Goal: Communication & Community: Share content

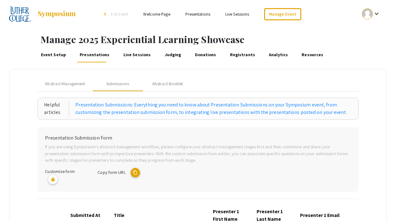
click at [195, 15] on link "Presentations" at bounding box center [197, 14] width 25 height 6
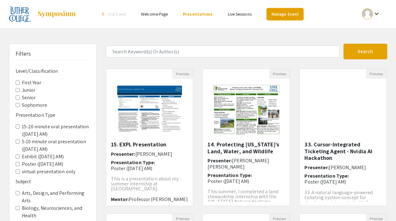
click at [289, 15] on link "Manage Event" at bounding box center [285, 14] width 37 height 12
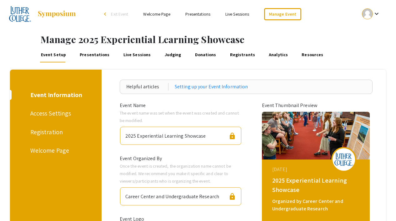
click at [96, 56] on link "Presentations" at bounding box center [95, 54] width 32 height 15
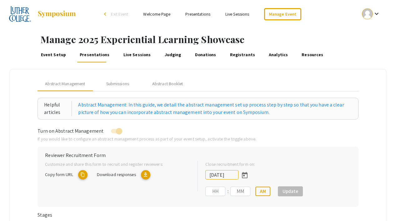
type input "[DATE]"
type input "11"
type input "59"
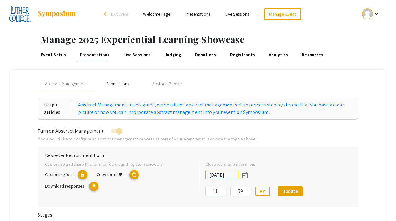
click at [119, 86] on div "Submissions" at bounding box center [117, 84] width 23 height 7
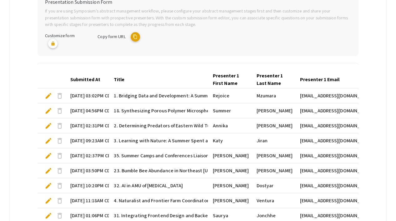
scroll to position [221, 0]
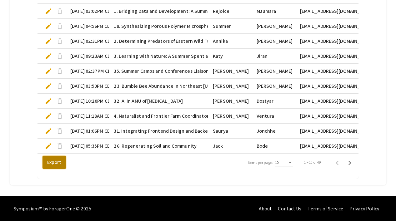
click at [55, 167] on button "Export" at bounding box center [53, 162] width 23 height 13
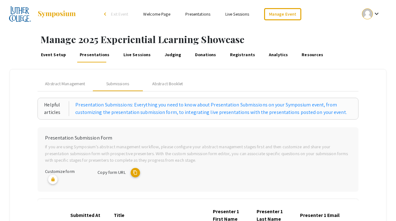
scroll to position [0, 0]
click at [200, 14] on link "Presentations" at bounding box center [197, 14] width 25 height 6
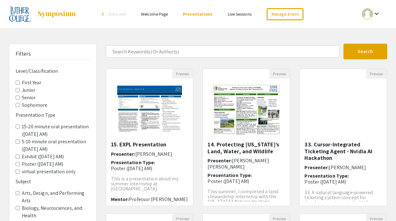
click at [17, 173] on only "virtual presentation only" at bounding box center [18, 172] width 4 height 4
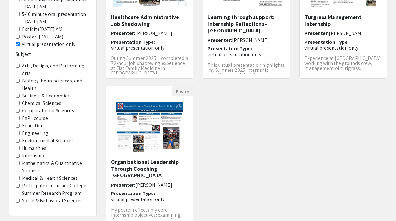
scroll to position [87, 0]
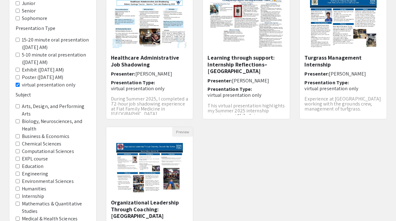
click at [17, 84] on only "virtual presentation only" at bounding box center [18, 85] width 4 height 4
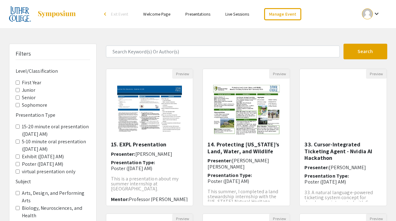
click at [17, 142] on AM\) "5-10 minute oral presentation ([DATE] AM)" at bounding box center [18, 142] width 4 height 4
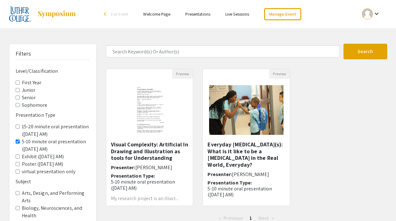
click at [17, 141] on AM\) "5-10 minute oral presentation ([DATE] AM)" at bounding box center [18, 142] width 4 height 4
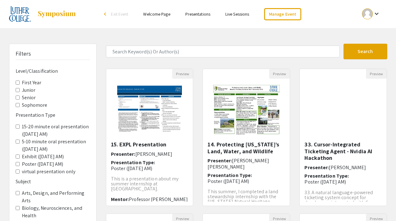
click at [18, 127] on AM\) "15-20 minute oral presentation ([DATE] AM)" at bounding box center [18, 127] width 4 height 4
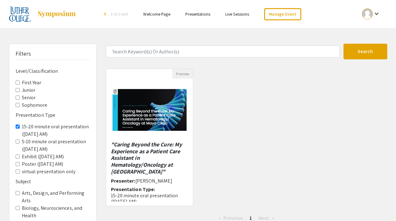
click at [18, 127] on AM\) "15-20 minute oral presentation ([DATE] AM)" at bounding box center [18, 127] width 4 height 4
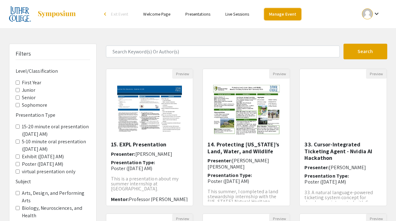
click at [278, 13] on link "Manage Event" at bounding box center [282, 14] width 37 height 12
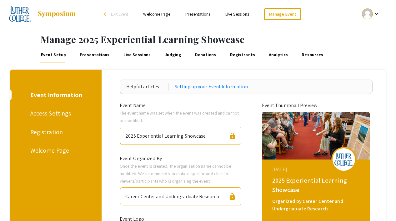
click at [92, 54] on link "Presentations" at bounding box center [95, 54] width 32 height 15
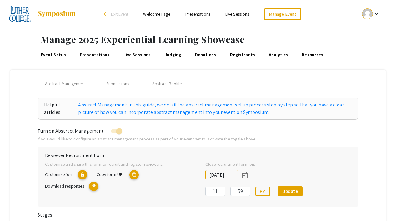
scroll to position [192, 0]
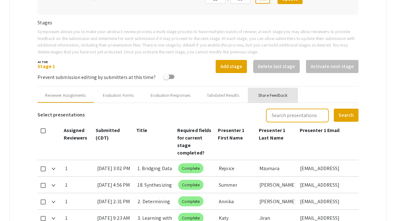
click at [276, 95] on div "Share Feedback" at bounding box center [272, 95] width 29 height 7
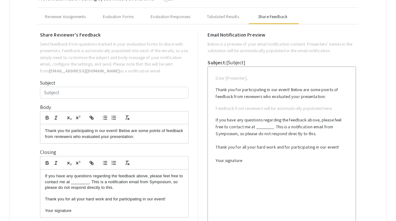
scroll to position [281, 0]
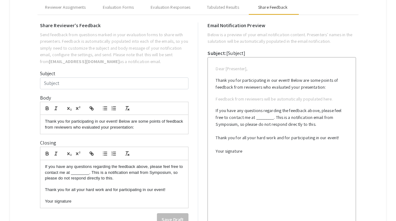
type input "Experiential Learning Showcase Presenter Information"
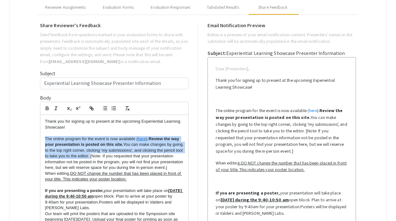
drag, startPoint x: 46, startPoint y: 137, endPoint x: 109, endPoint y: 157, distance: 66.2
click at [109, 157] on p "The online program for the event is now available ( here ). Review the way your…" at bounding box center [114, 153] width 139 height 35
copy p "The online program for the event is now available ( here ). Review the way your…"
